Goal: Check status: Check status

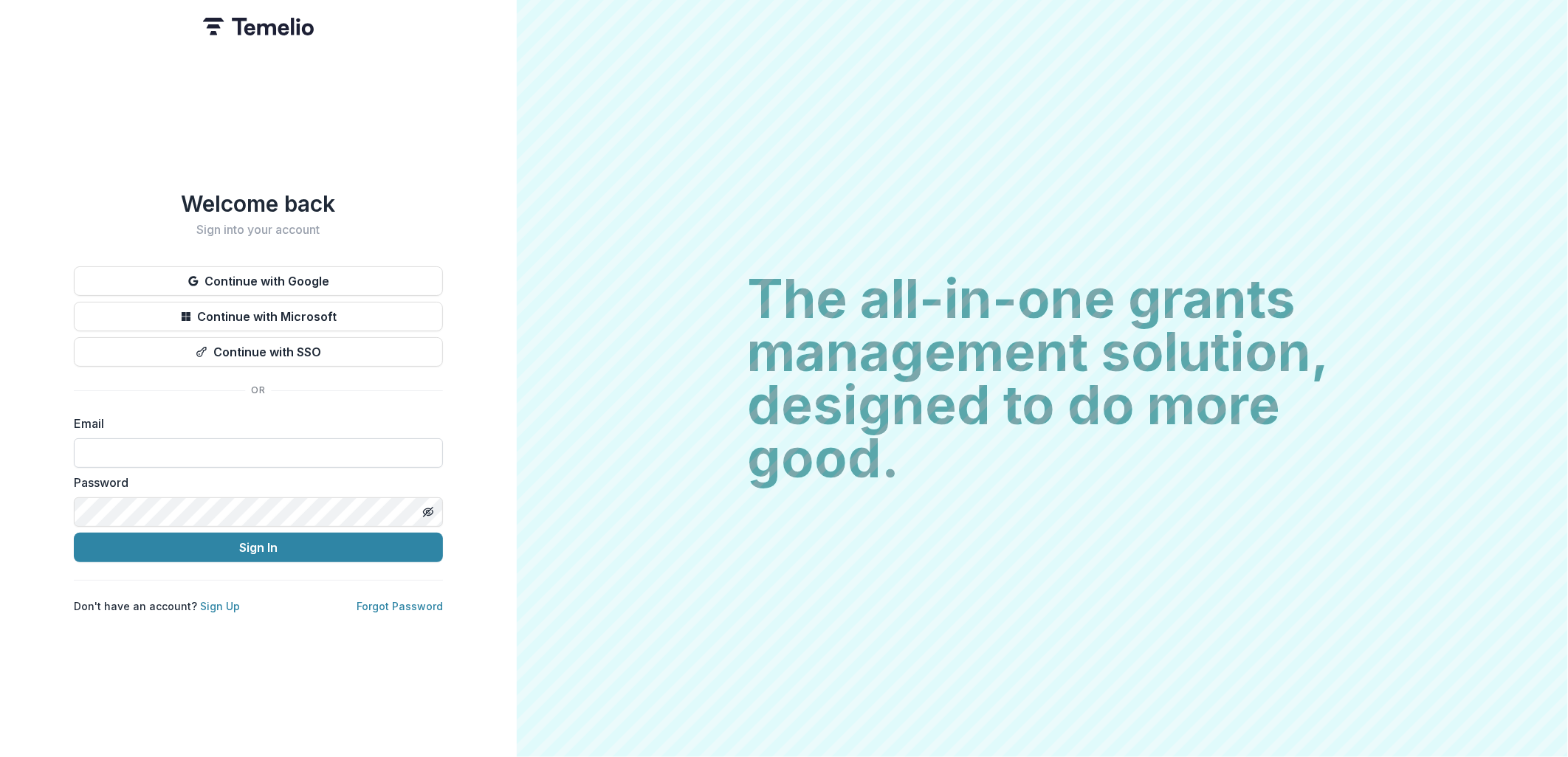
click at [217, 439] on input at bounding box center [258, 453] width 369 height 30
type input "*"
type input "**********"
click at [230, 536] on button "Sign In" at bounding box center [258, 548] width 369 height 30
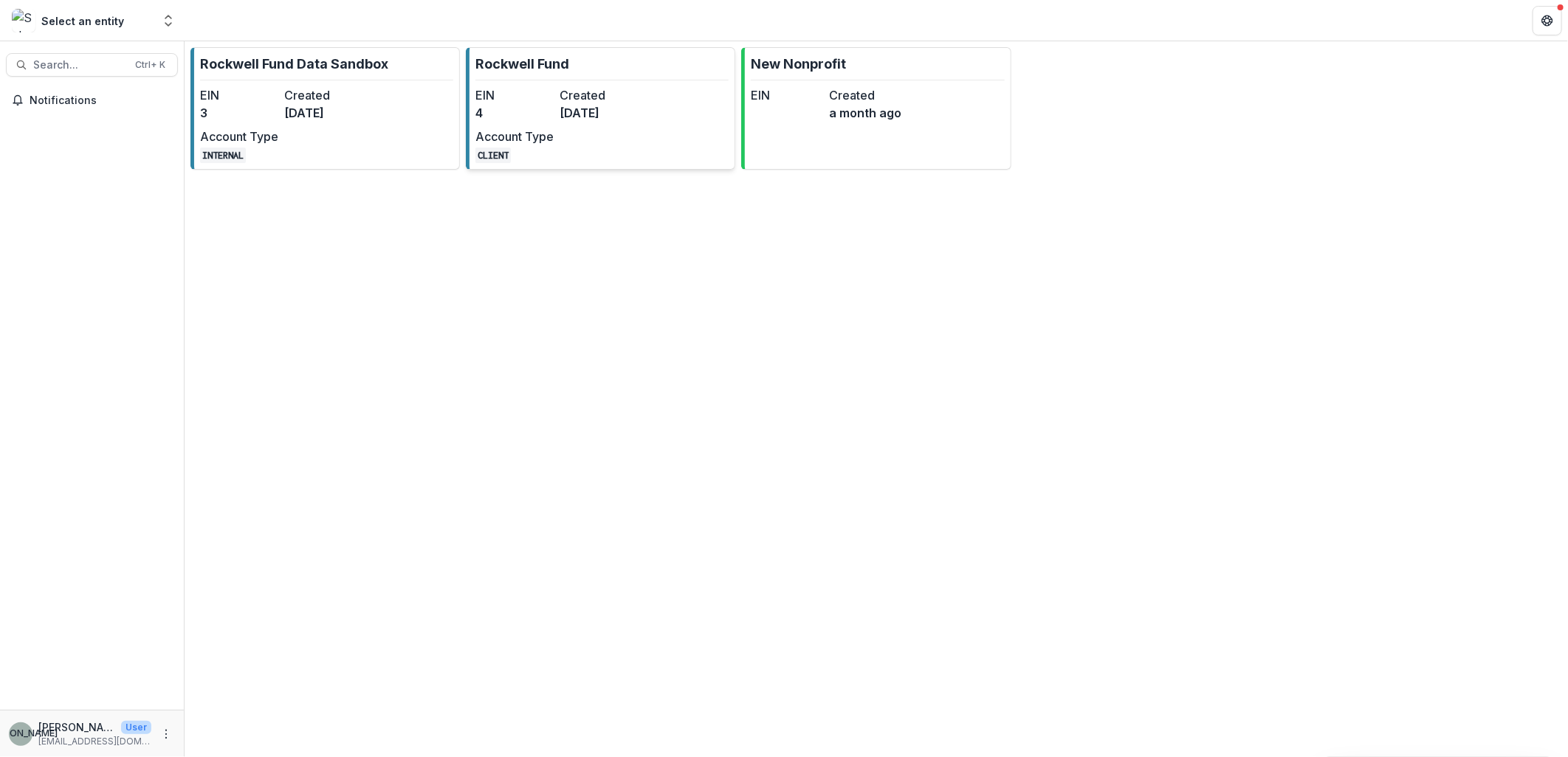
click at [569, 120] on dd "[DATE]" at bounding box center [598, 113] width 78 height 18
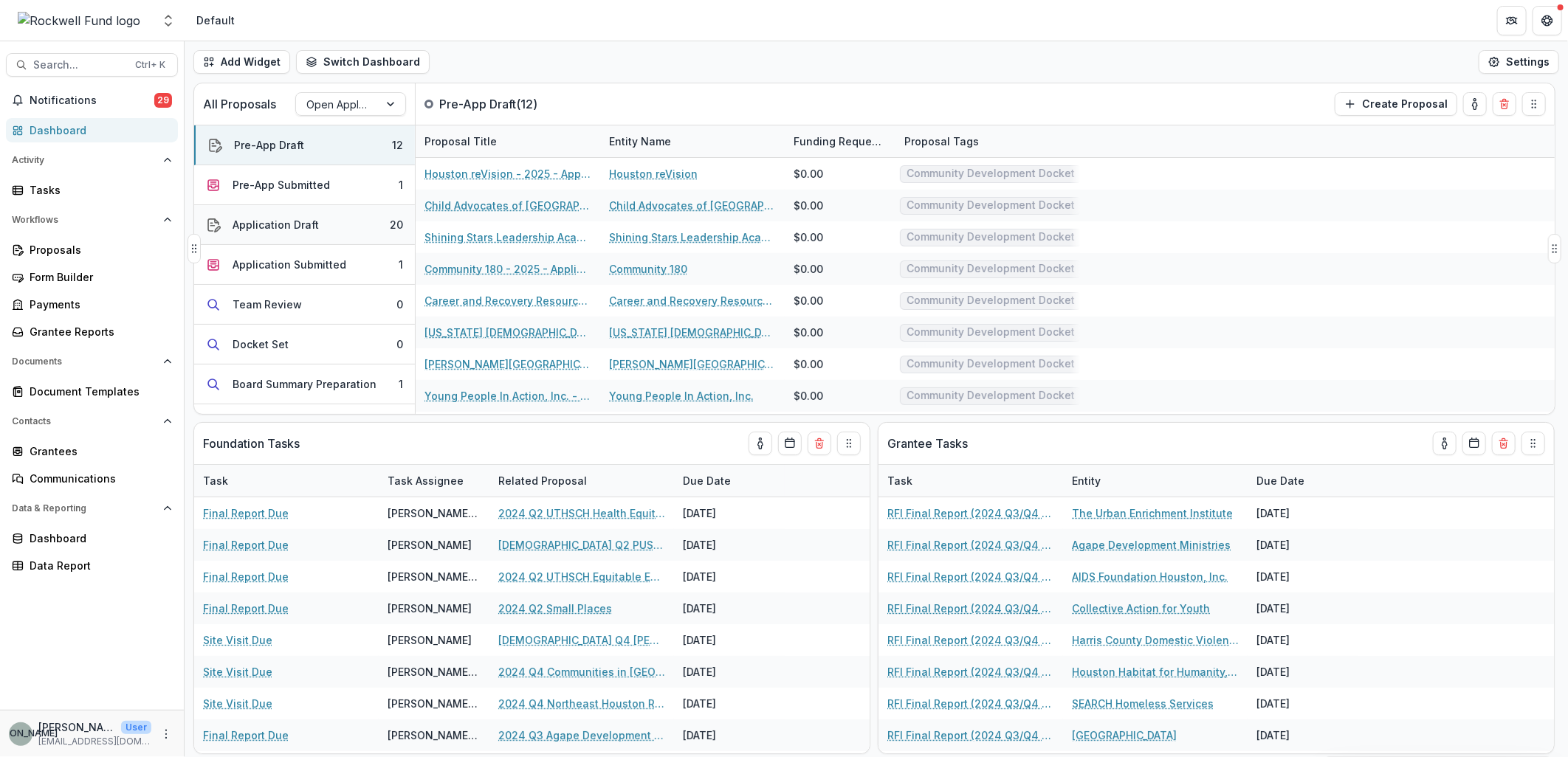
click at [312, 222] on div "Application Draft" at bounding box center [276, 224] width 86 height 15
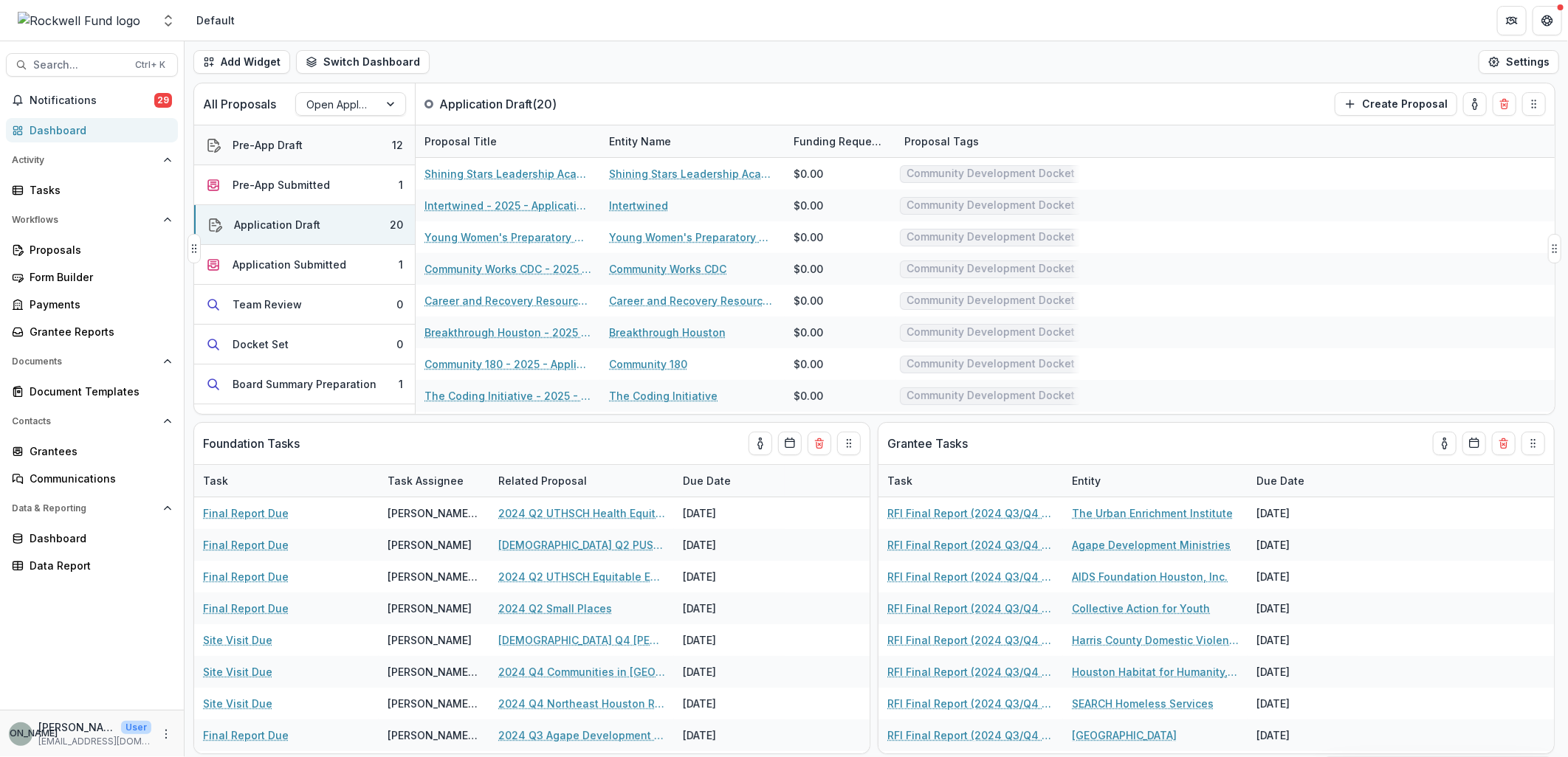
click at [312, 143] on button "Pre-App Draft 12" at bounding box center [304, 146] width 220 height 40
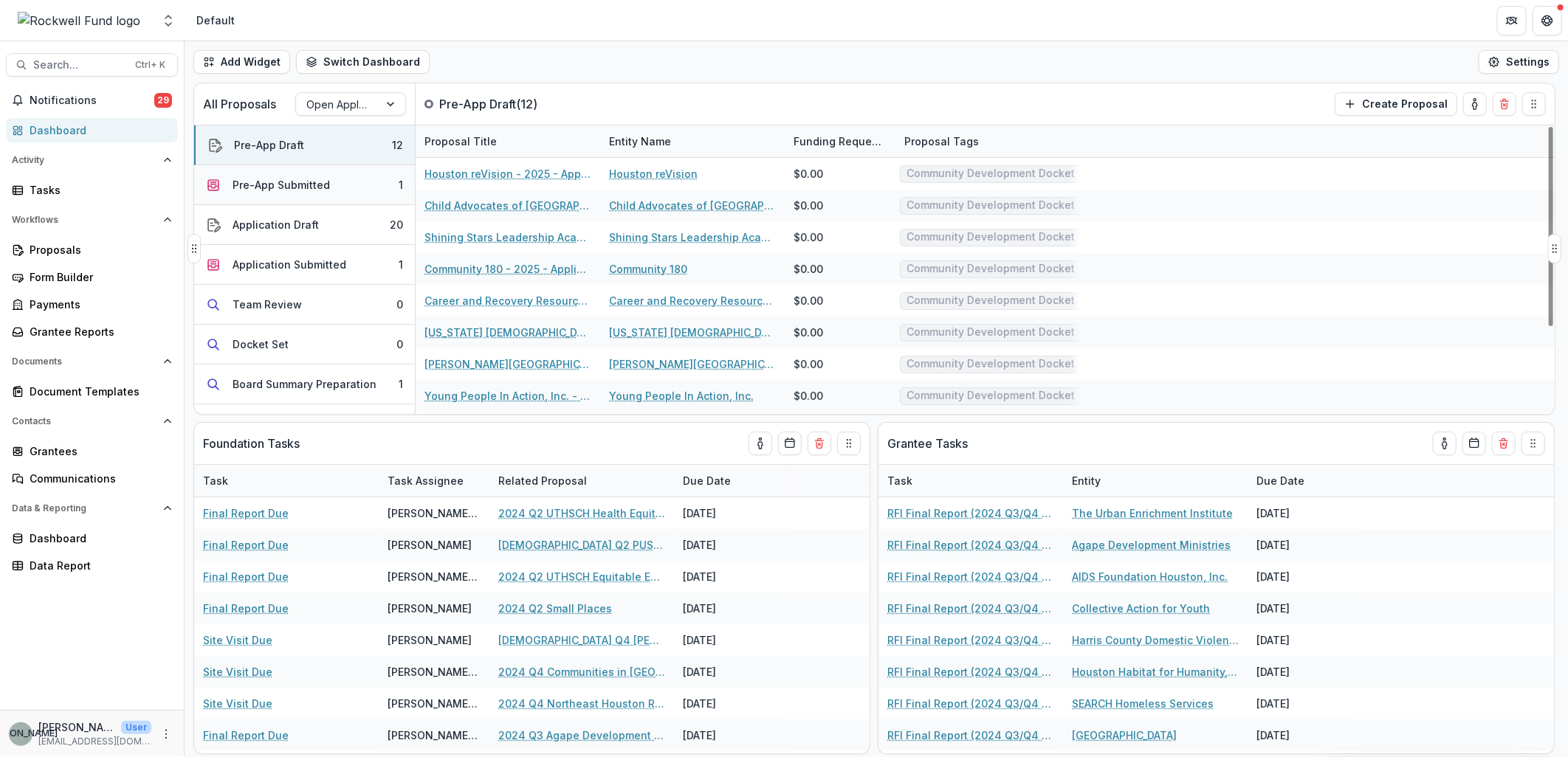
click at [324, 186] on div "Pre-App Submitted" at bounding box center [281, 184] width 97 height 15
